Goal: Task Accomplishment & Management: Manage account settings

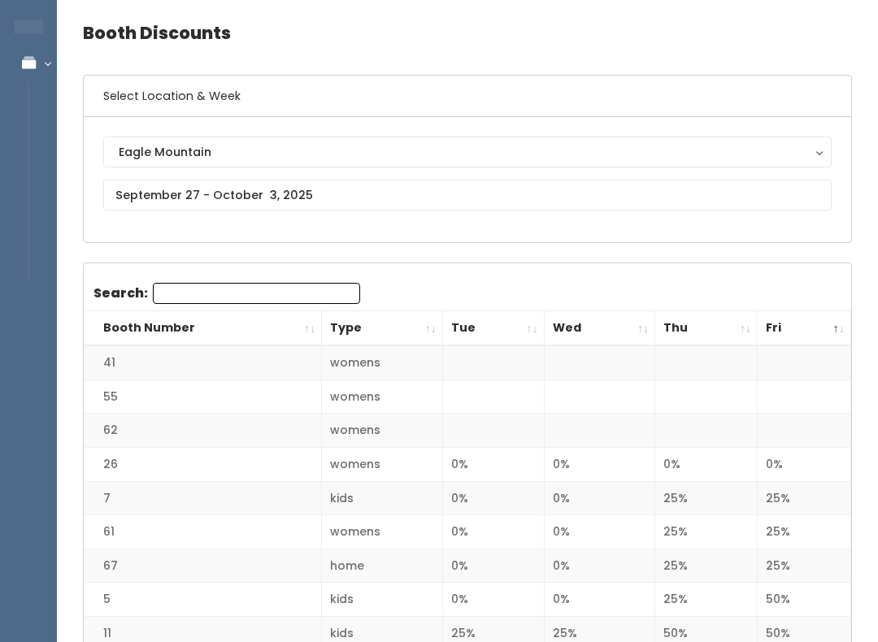
scroll to position [58, 0]
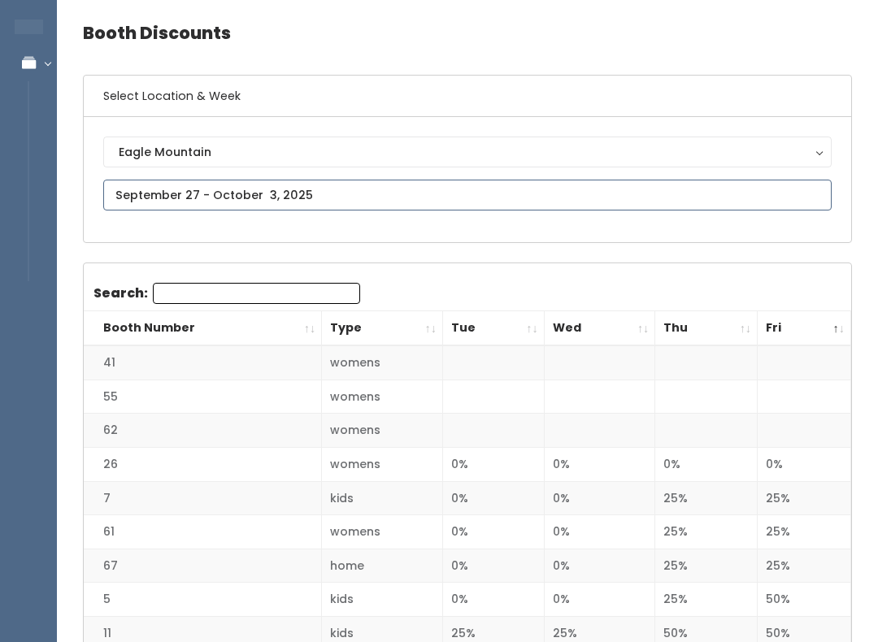
click at [200, 194] on input "text" at bounding box center [467, 195] width 728 height 31
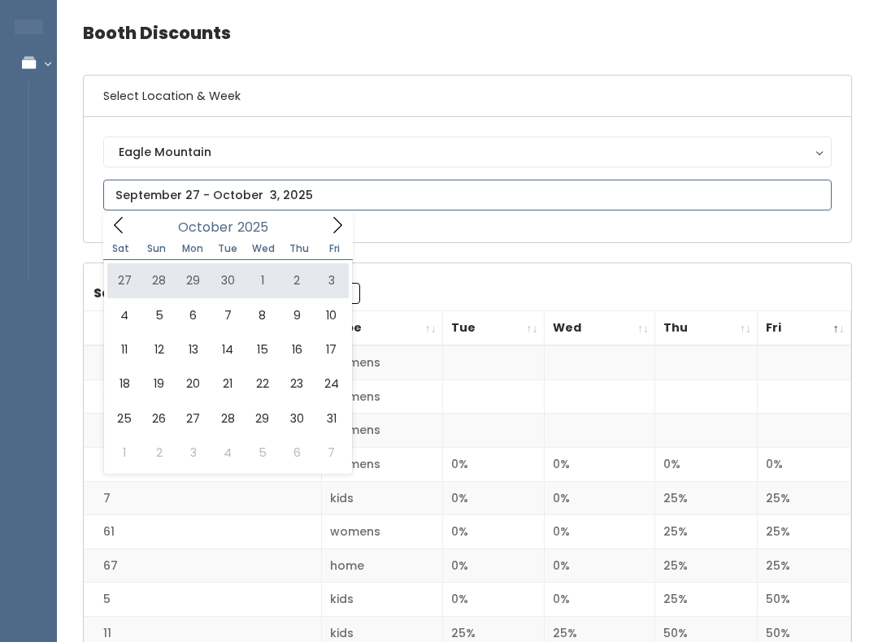
type input "September 27 to October 3"
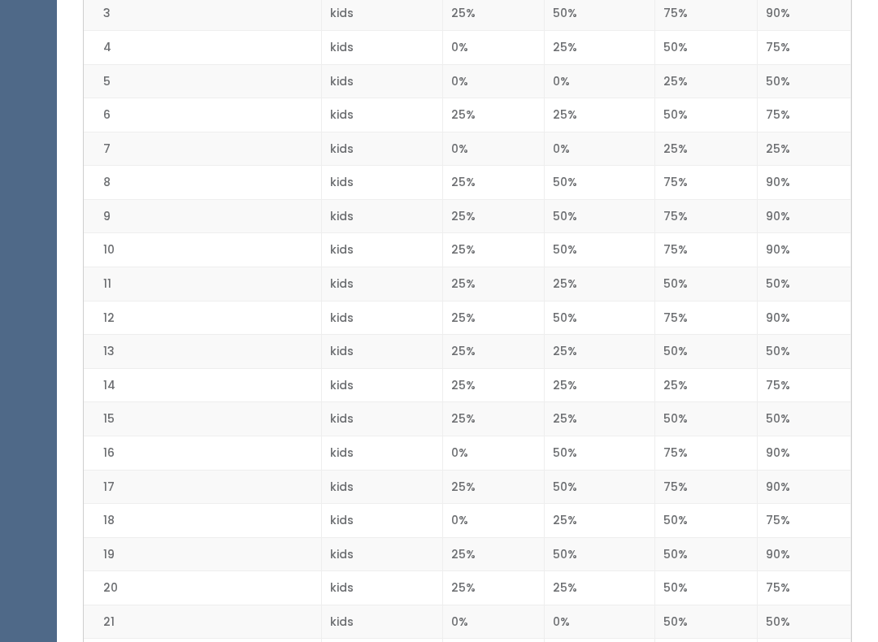
scroll to position [473, 0]
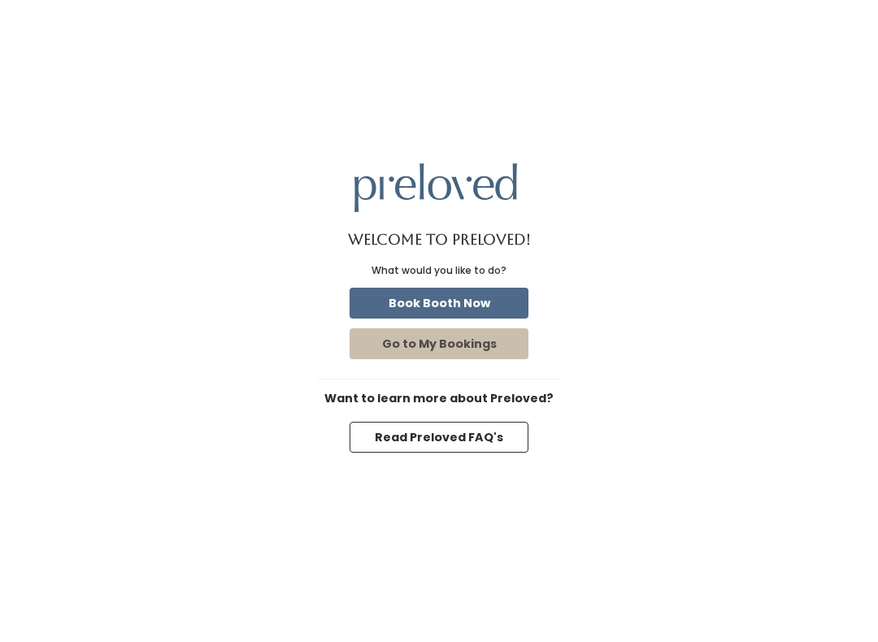
click at [487, 345] on button "Go to My Bookings" at bounding box center [438, 343] width 179 height 31
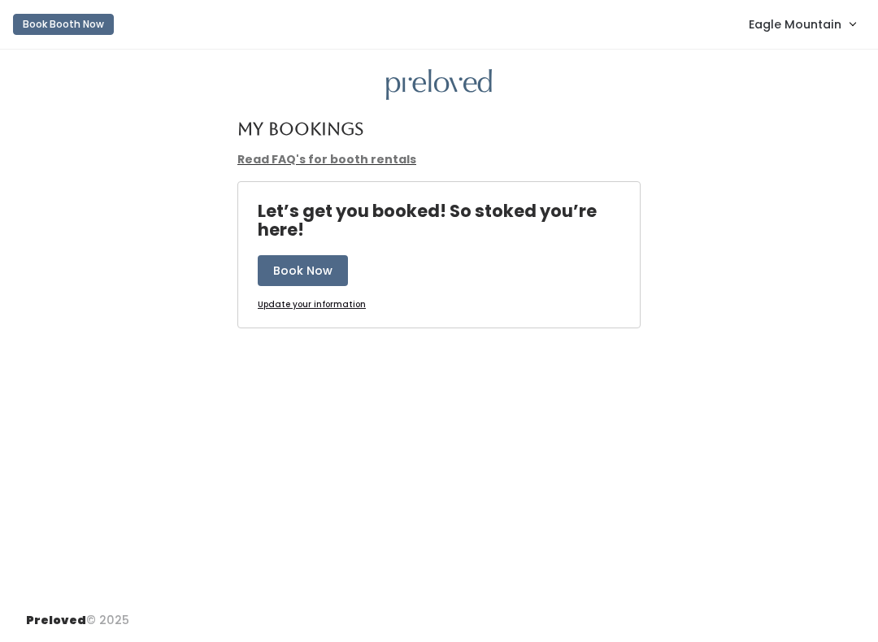
click at [806, 33] on span "Eagle Mountain" at bounding box center [794, 24] width 93 height 18
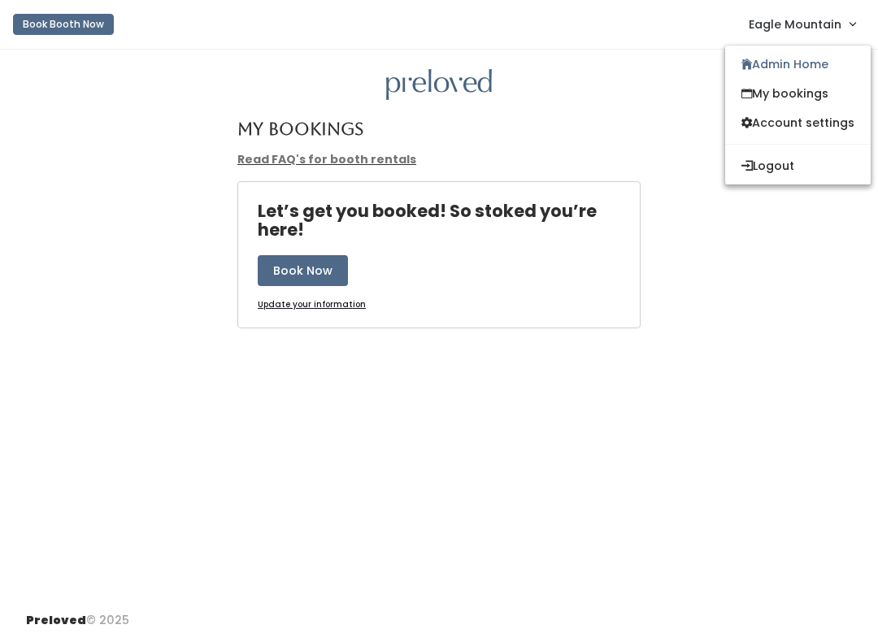
click at [781, 95] on link "My bookings" at bounding box center [797, 93] width 145 height 29
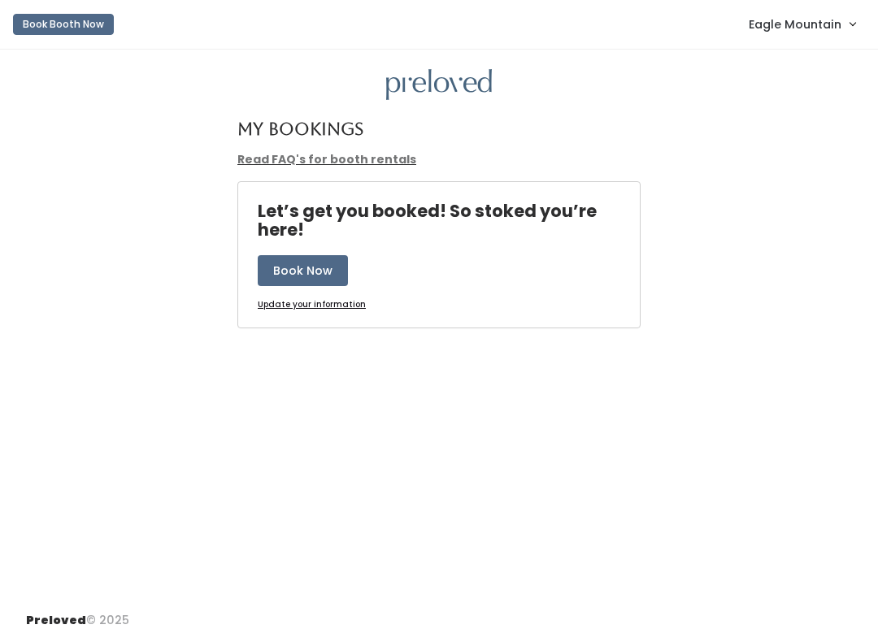
click at [809, 27] on span "Eagle Mountain" at bounding box center [794, 24] width 93 height 18
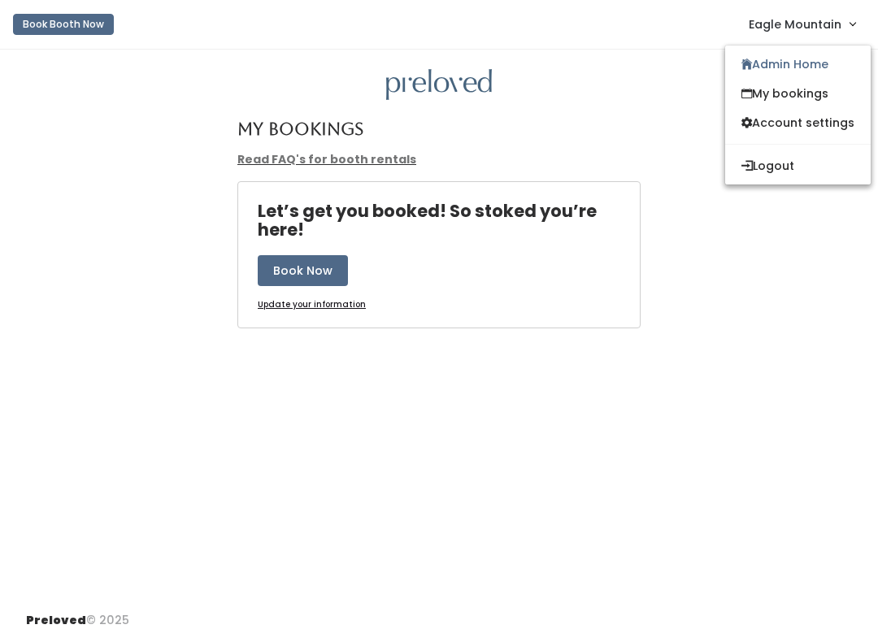
click at [774, 94] on link "My bookings" at bounding box center [797, 93] width 145 height 29
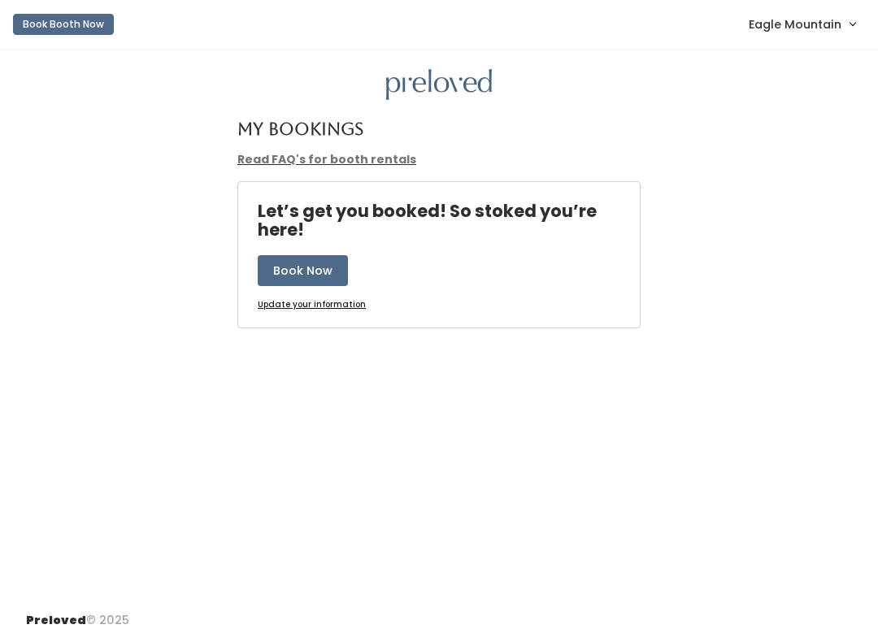
click at [787, 24] on span "Eagle Mountain" at bounding box center [794, 24] width 93 height 18
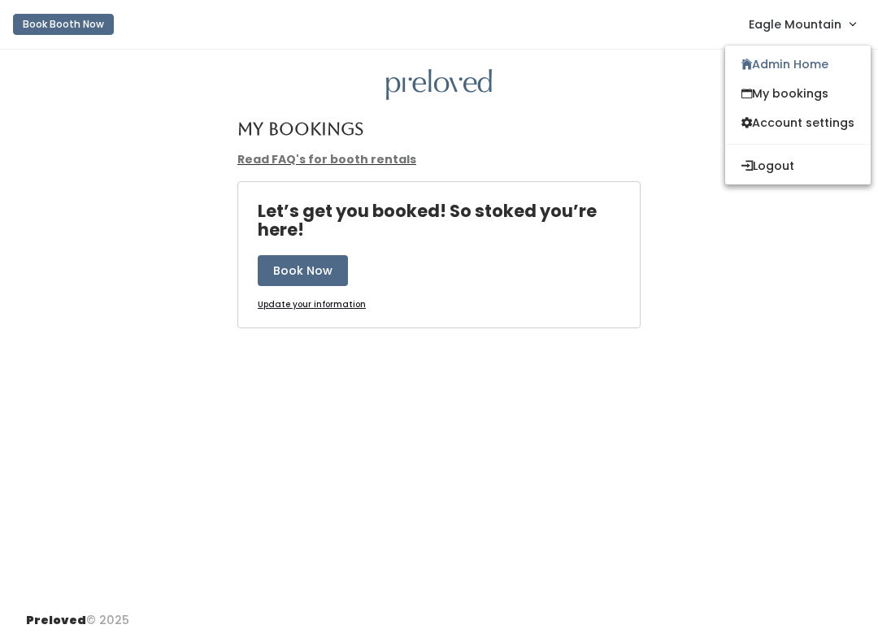
click at [793, 62] on link "Admin Home" at bounding box center [797, 64] width 145 height 29
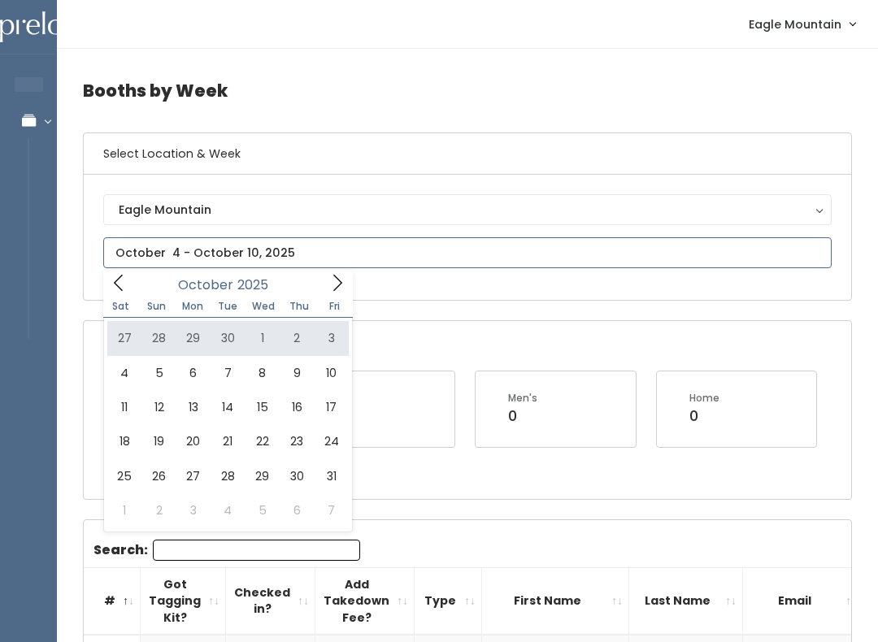
type input "[DATE] to [DATE]"
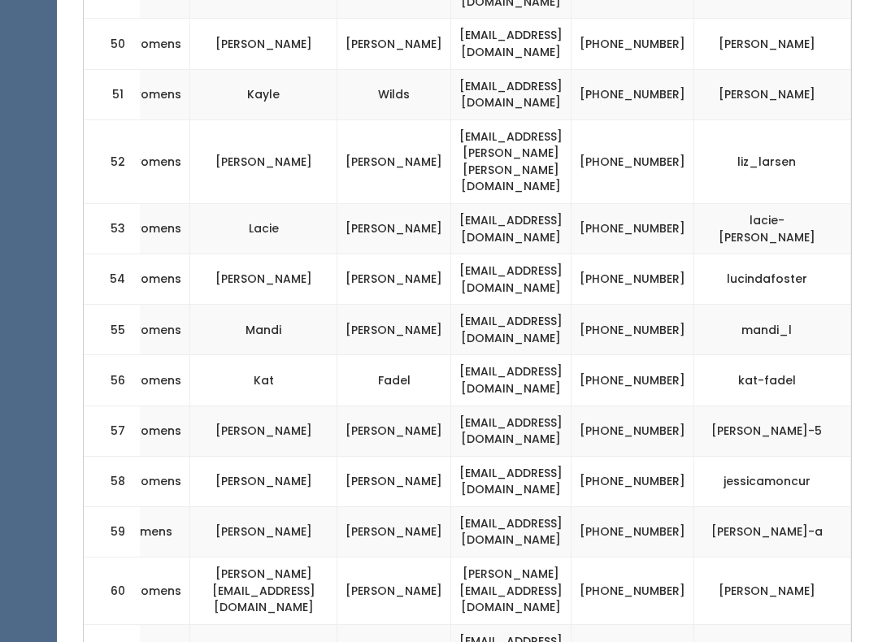
scroll to position [0, 317]
